Goal: Check status: Check status

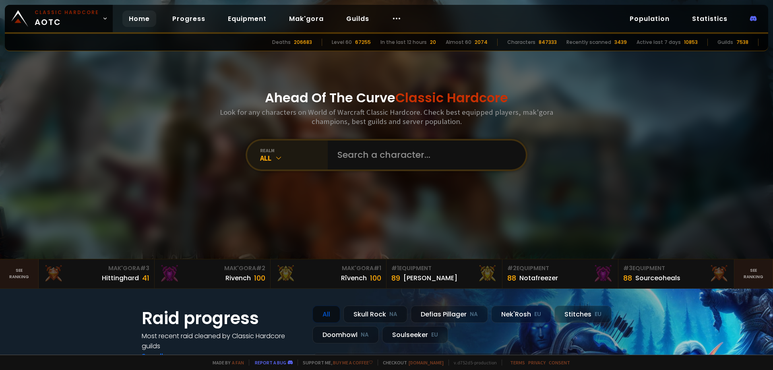
click at [271, 156] on div "All" at bounding box center [294, 157] width 68 height 9
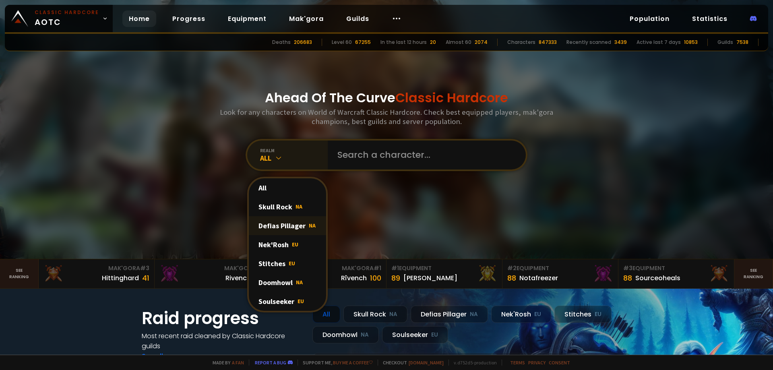
click at [289, 220] on div "Defias Pillager NA" at bounding box center [287, 225] width 77 height 19
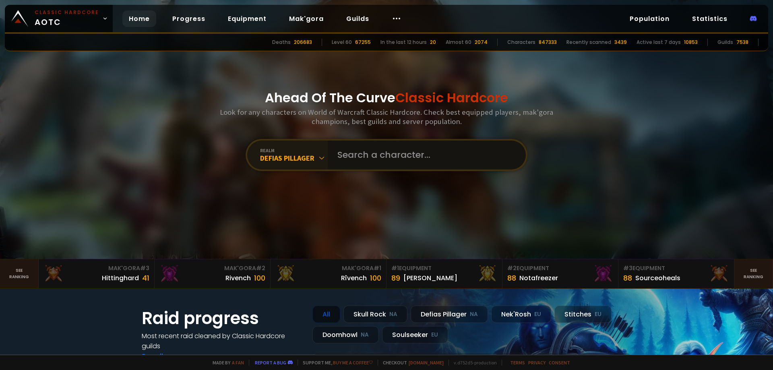
click at [369, 161] on input "text" at bounding box center [425, 155] width 184 height 29
type input "[PERSON_NAME]"
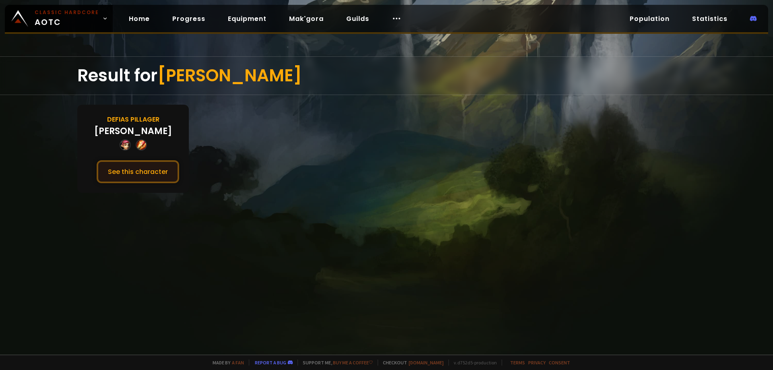
click at [141, 167] on button "See this character" at bounding box center [138, 171] width 83 height 23
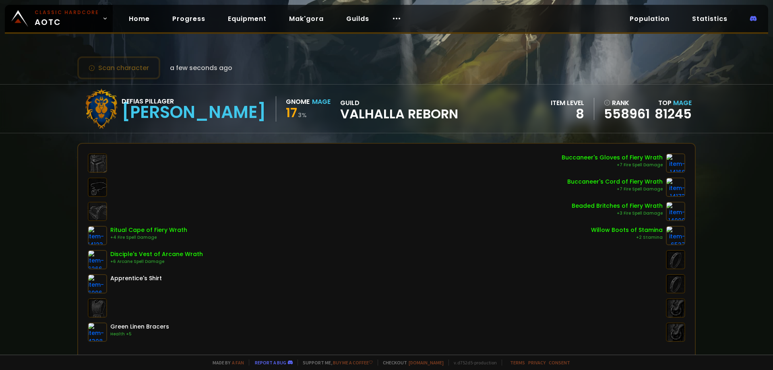
click at [389, 212] on div "Ritual Cape of Fiery Wrath +4 Fire Spell Damage Disciple's Vest of Arcane Wrath…" at bounding box center [387, 247] width 598 height 188
